Goal: Task Accomplishment & Management: Complete application form

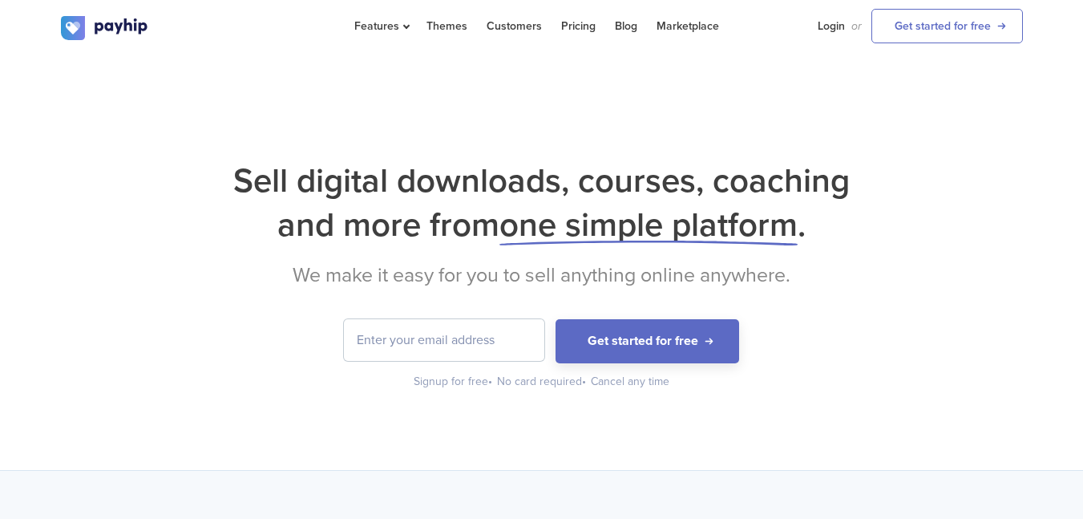
click at [428, 339] on input "email" at bounding box center [444, 340] width 200 height 42
click at [443, 342] on input "singh" at bounding box center [444, 340] width 200 height 42
type input "s"
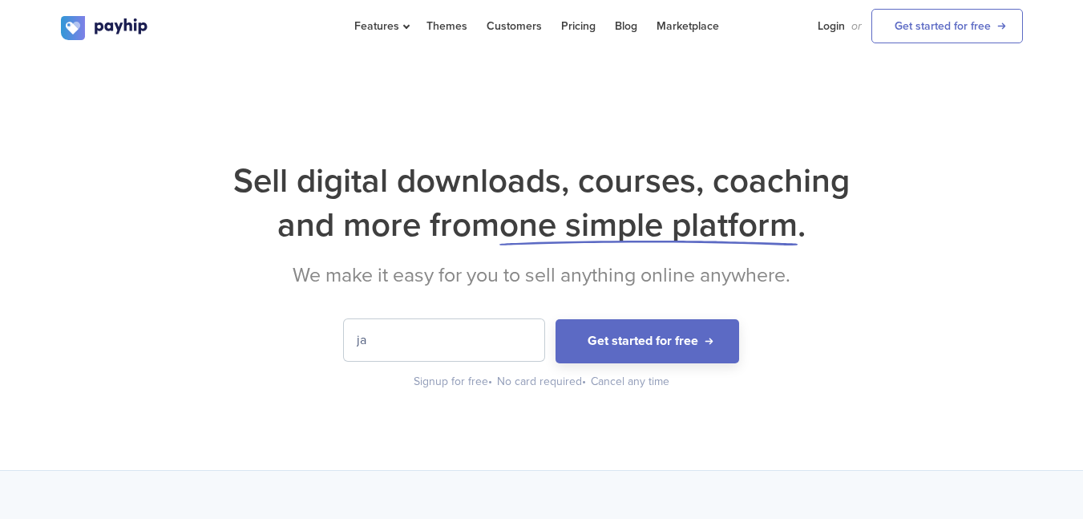
type input "[EMAIL_ADDRESS][DOMAIN_NAME]"
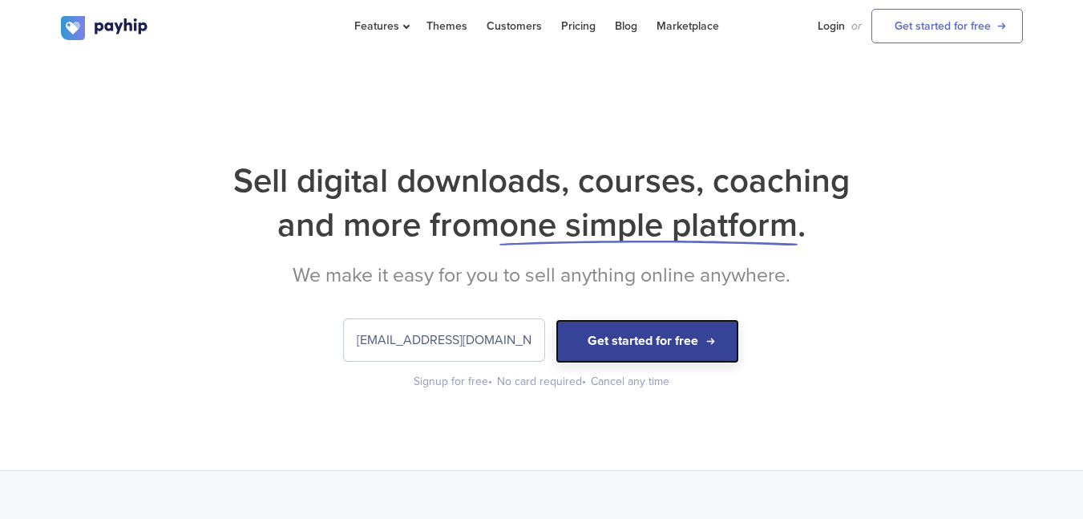
click at [642, 357] on button "Get started for free" at bounding box center [648, 341] width 184 height 44
click at [649, 346] on button "Get started for free" at bounding box center [648, 341] width 184 height 44
